Goal: Register for event/course

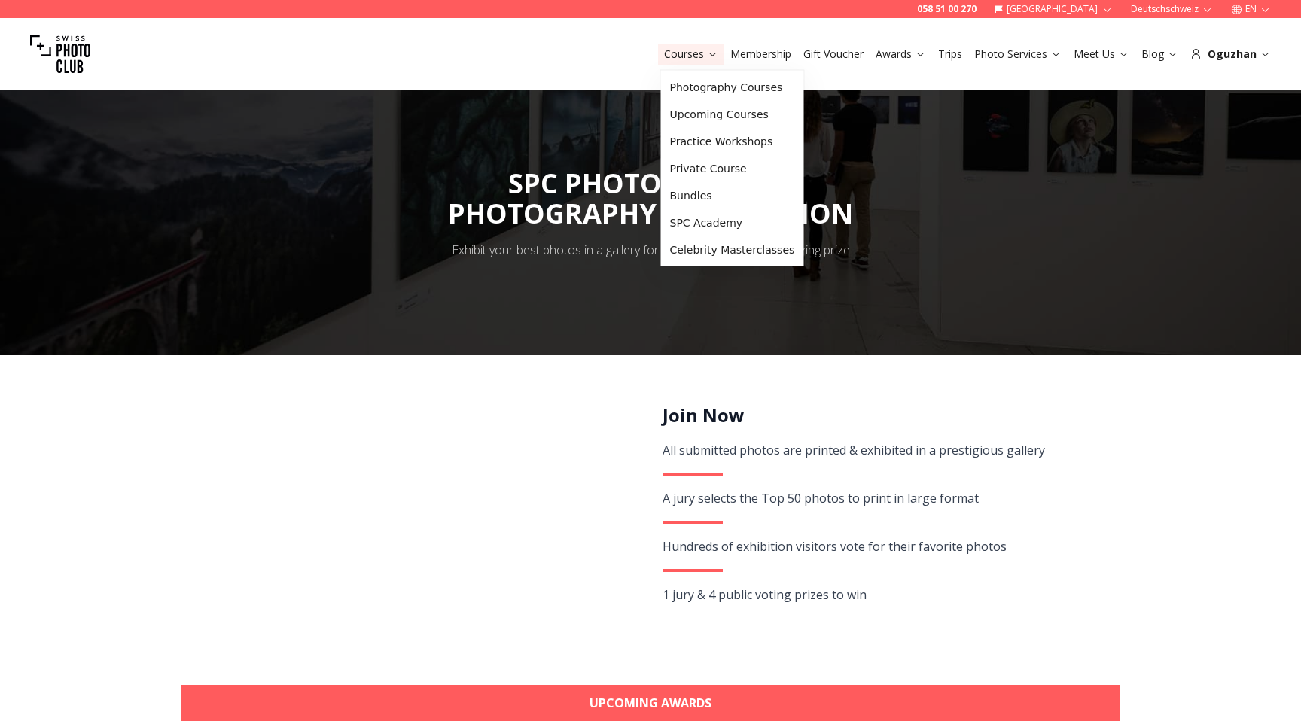
click at [685, 47] on link "Courses" at bounding box center [691, 54] width 54 height 15
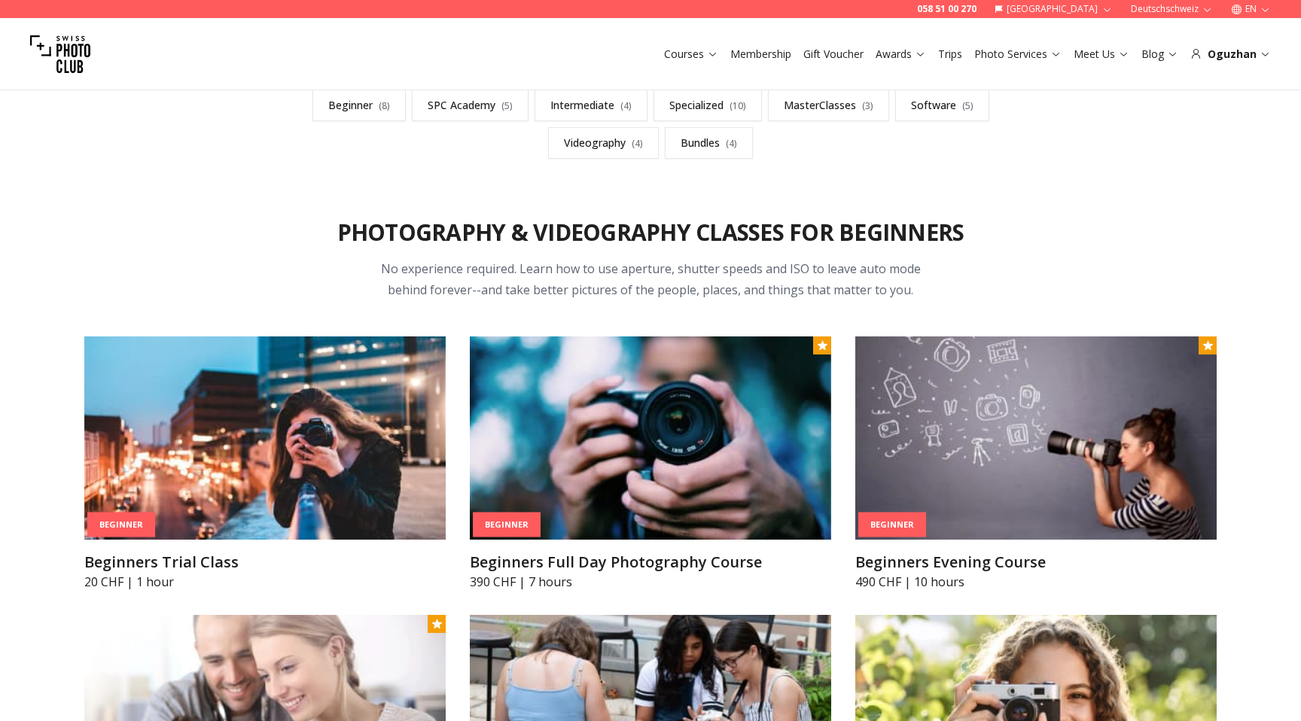
scroll to position [473, 0]
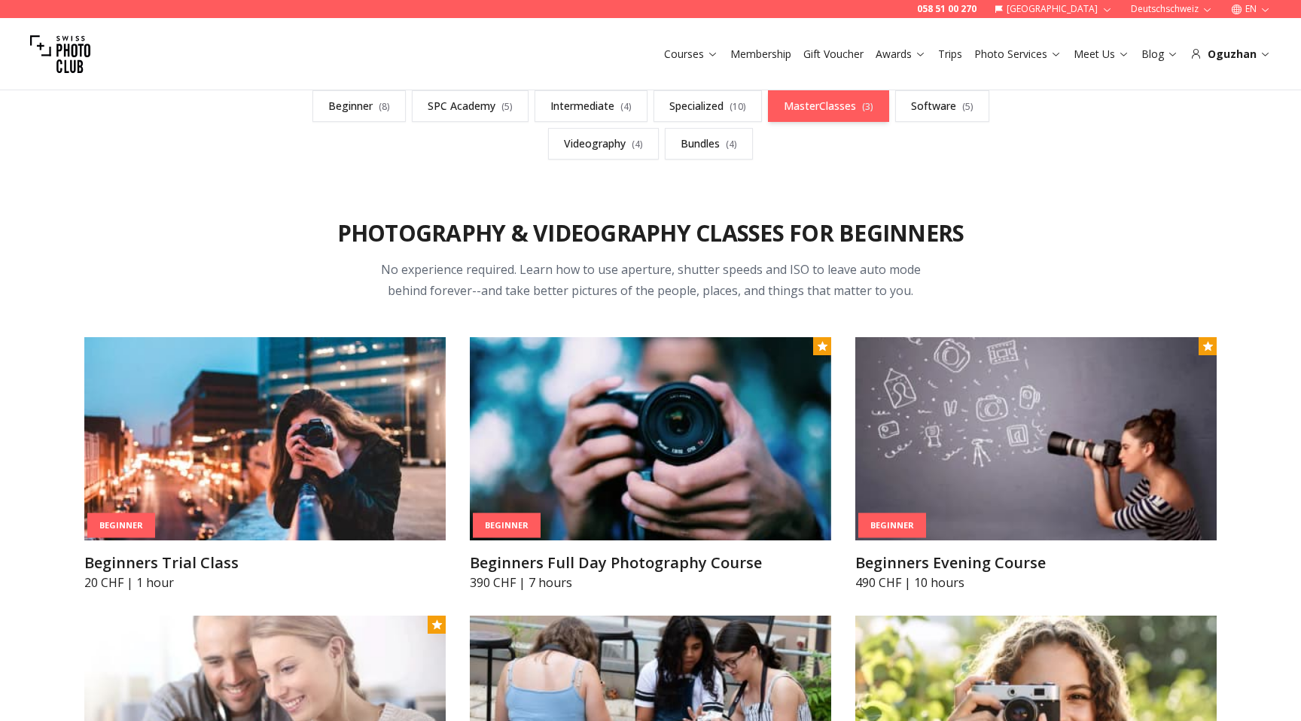
click at [848, 103] on link "MasterClasses ( 3 )" at bounding box center [828, 106] width 121 height 32
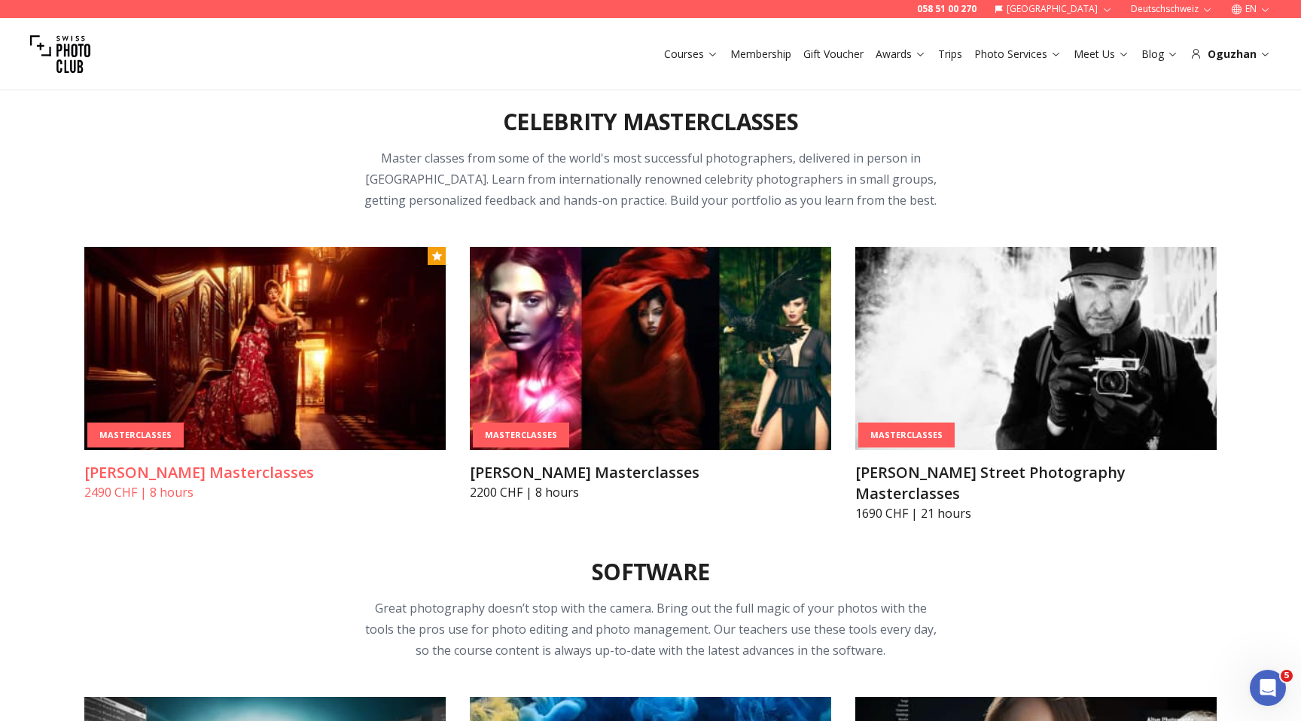
click at [258, 340] on img at bounding box center [264, 348] width 361 height 203
